Goal: Complete application form: Complete application form

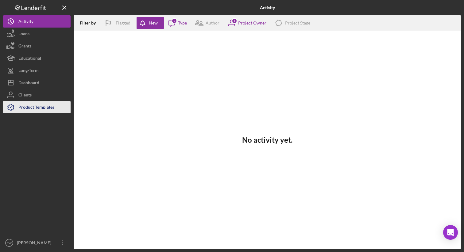
click at [33, 113] on div "Product Templates" at bounding box center [36, 108] width 36 height 14
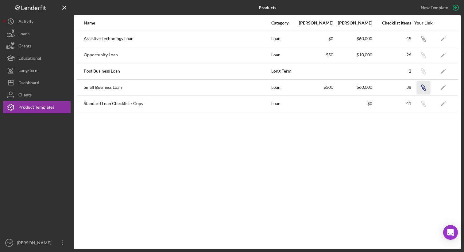
click at [422, 87] on icon "button" at bounding box center [424, 89] width 4 height 4
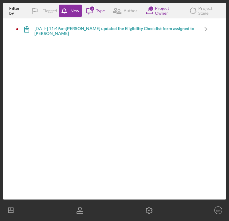
click at [9, 213] on icon "Icon/Dashboard" at bounding box center [10, 209] width 15 height 15
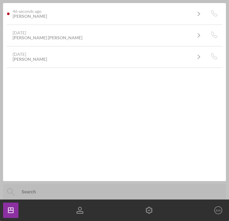
click at [9, 213] on icon "Icon/Dashboard" at bounding box center [10, 209] width 15 height 15
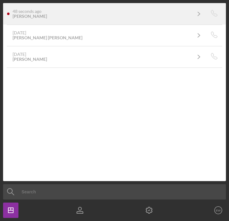
click at [174, 12] on div "48 seconds ago [PERSON_NAME]" at bounding box center [102, 14] width 178 height 10
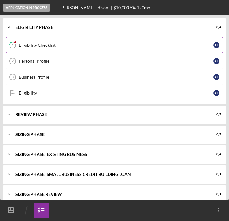
click at [154, 44] on div "Eligibility Checklist" at bounding box center [116, 45] width 194 height 5
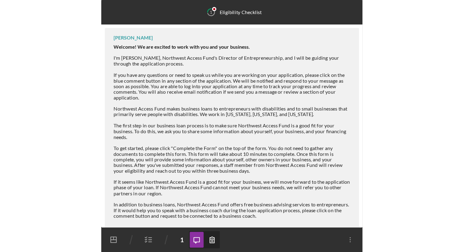
scroll to position [93, 0]
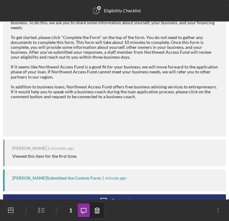
click at [58, 175] on div "[PERSON_NAME] Submitted the Custom Form" at bounding box center [56, 177] width 88 height 5
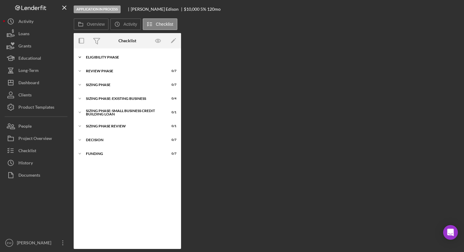
click at [80, 56] on icon "Icon/Expander" at bounding box center [80, 57] width 12 height 12
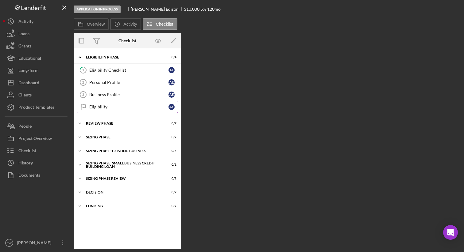
click at [97, 105] on div "Eligibility" at bounding box center [128, 107] width 79 height 5
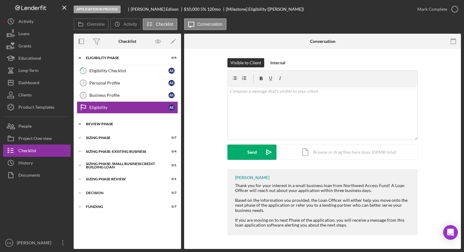
click at [119, 124] on div "REVIEW PHASE" at bounding box center [129, 124] width 87 height 4
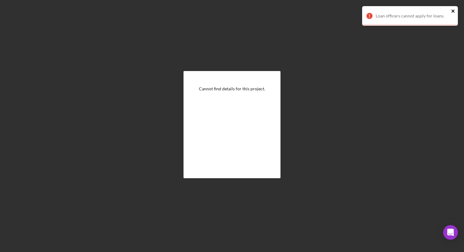
click at [452, 11] on icon "close" at bounding box center [453, 11] width 4 height 5
